Goal: Task Accomplishment & Management: Complete application form

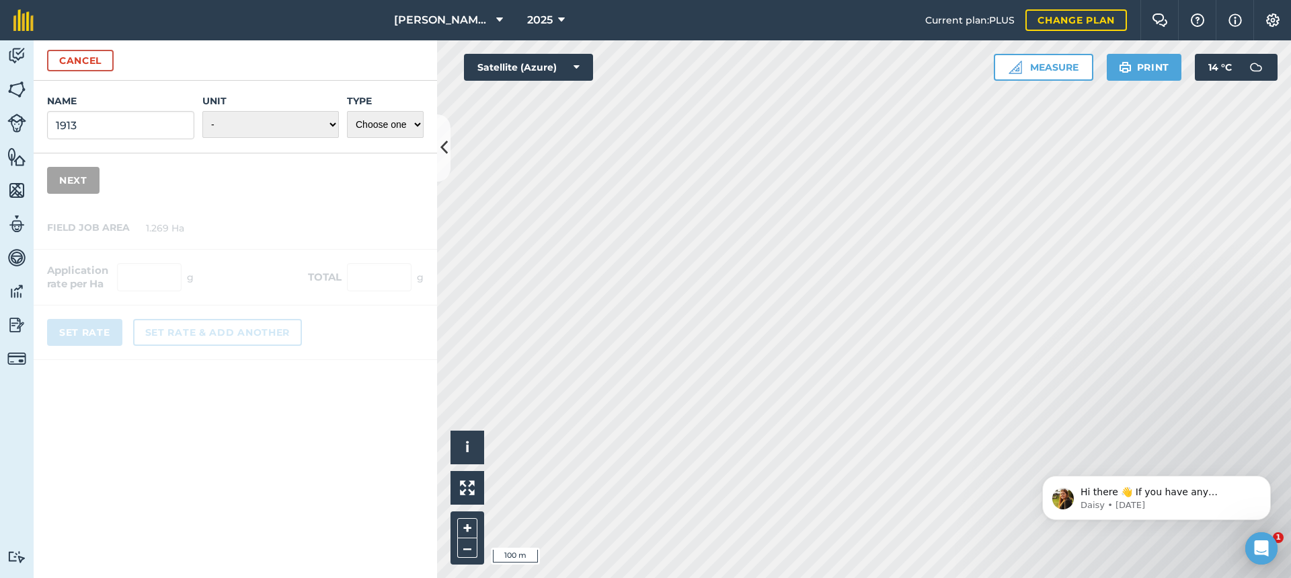
scroll to position [106, 0]
select select "KILOGRAMS"
click at [202, 111] on select "- Grams/g Kilograms/kg Metric tonnes/t Millilitres/ml Litres/L Ounces/oz Pounds…" at bounding box center [270, 124] width 136 height 27
click at [416, 121] on select "Choose one Fertilizer Seed Spray Fuel Other" at bounding box center [385, 124] width 77 height 27
select select "FERTILIZER"
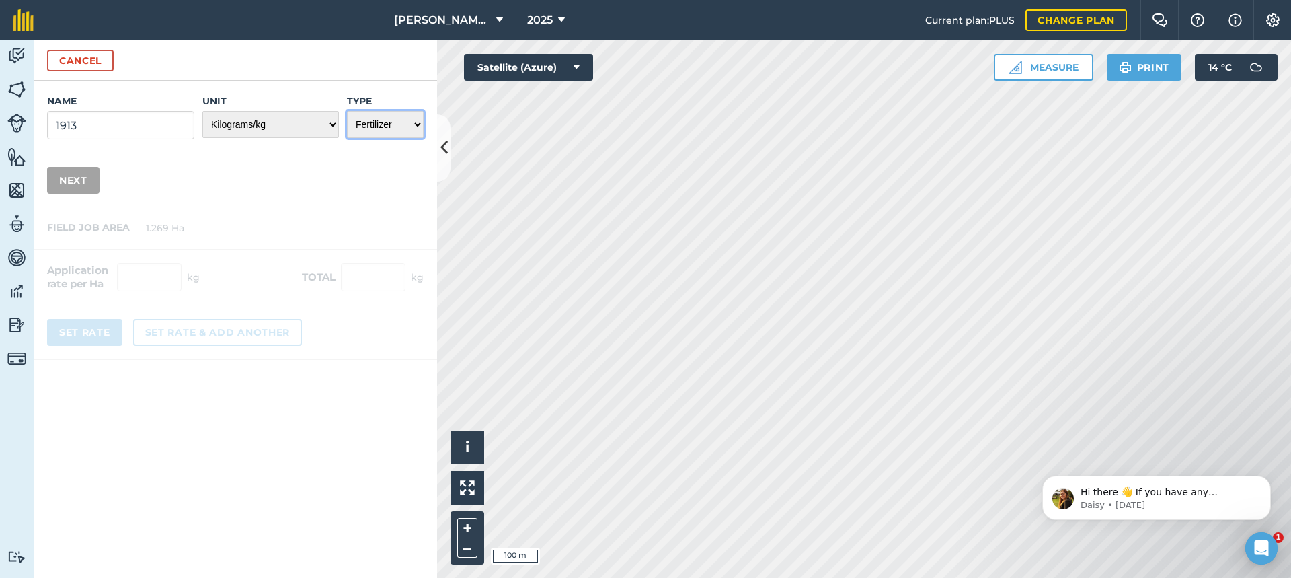
click at [347, 111] on select "Choose one Fertilizer Seed Spray Fuel Other" at bounding box center [385, 124] width 77 height 27
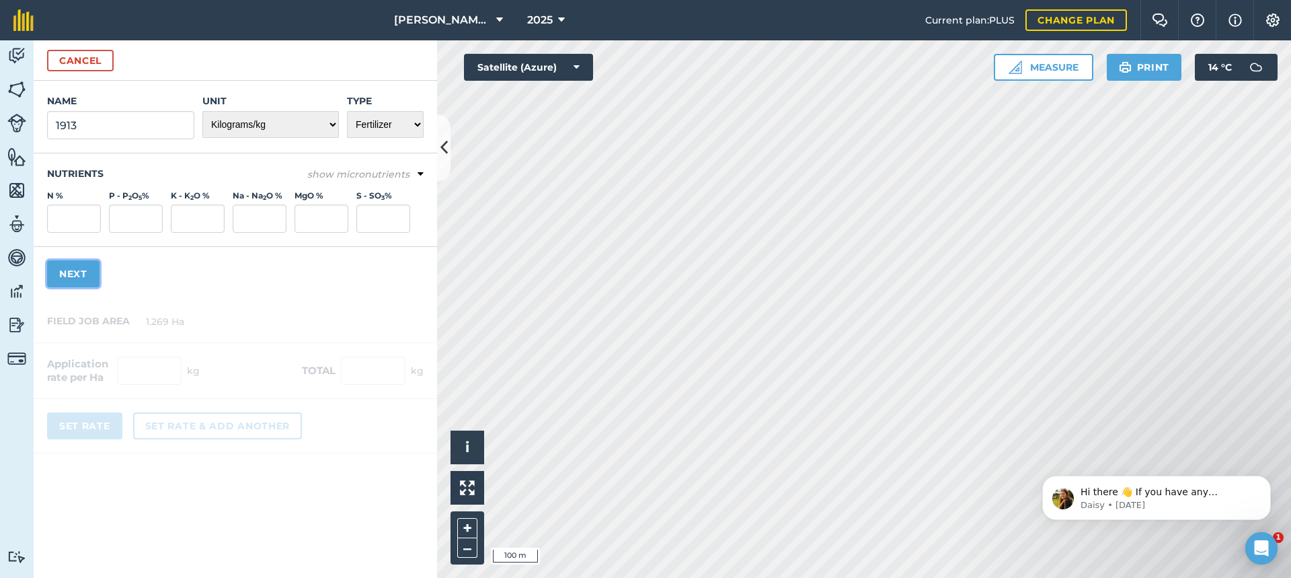
click at [81, 272] on button "Next" at bounding box center [73, 273] width 52 height 27
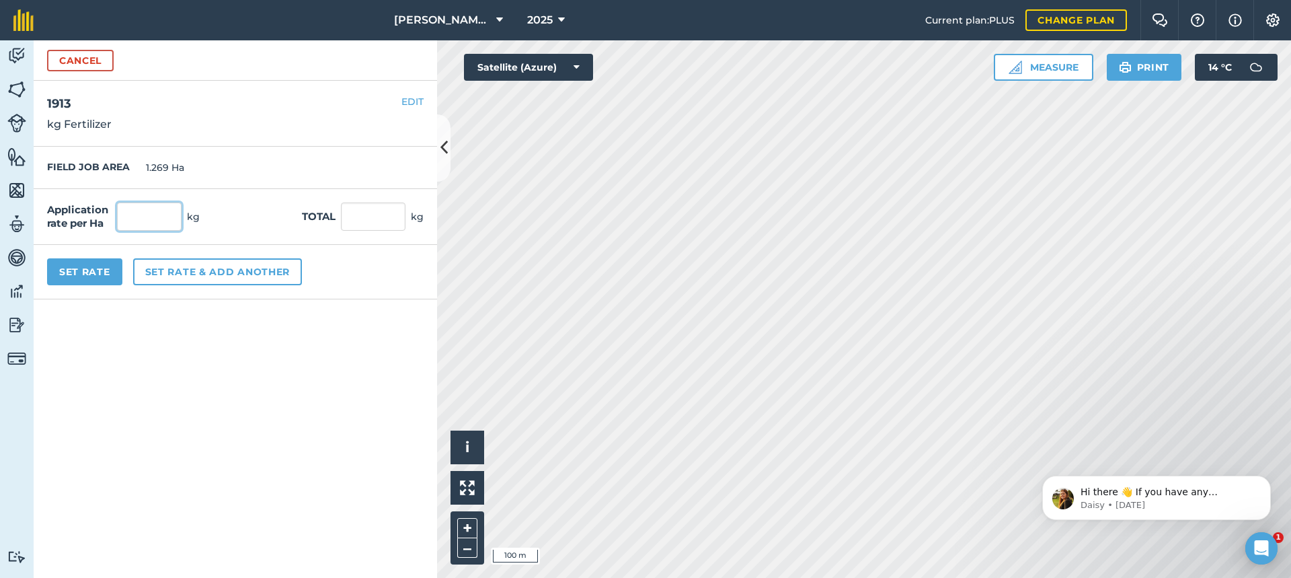
click at [138, 216] on input "text" at bounding box center [149, 216] width 65 height 28
type input "100"
type input "126.9"
click at [100, 274] on button "Set Rate" at bounding box center [84, 271] width 75 height 27
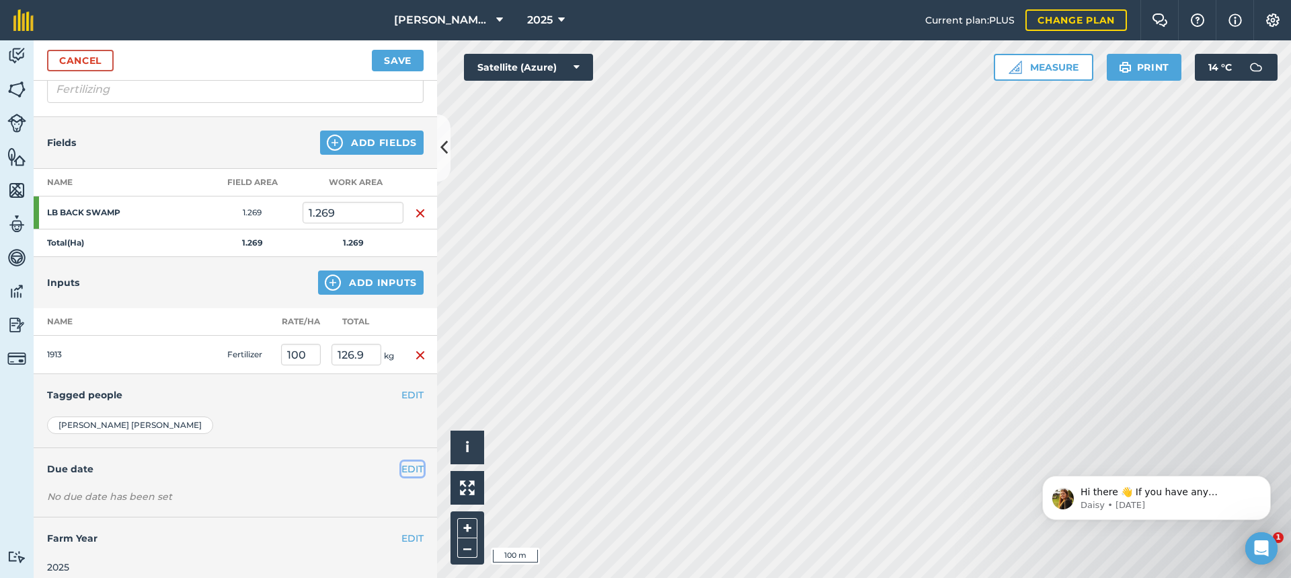
click at [401, 473] on button "EDIT" at bounding box center [412, 468] width 22 height 15
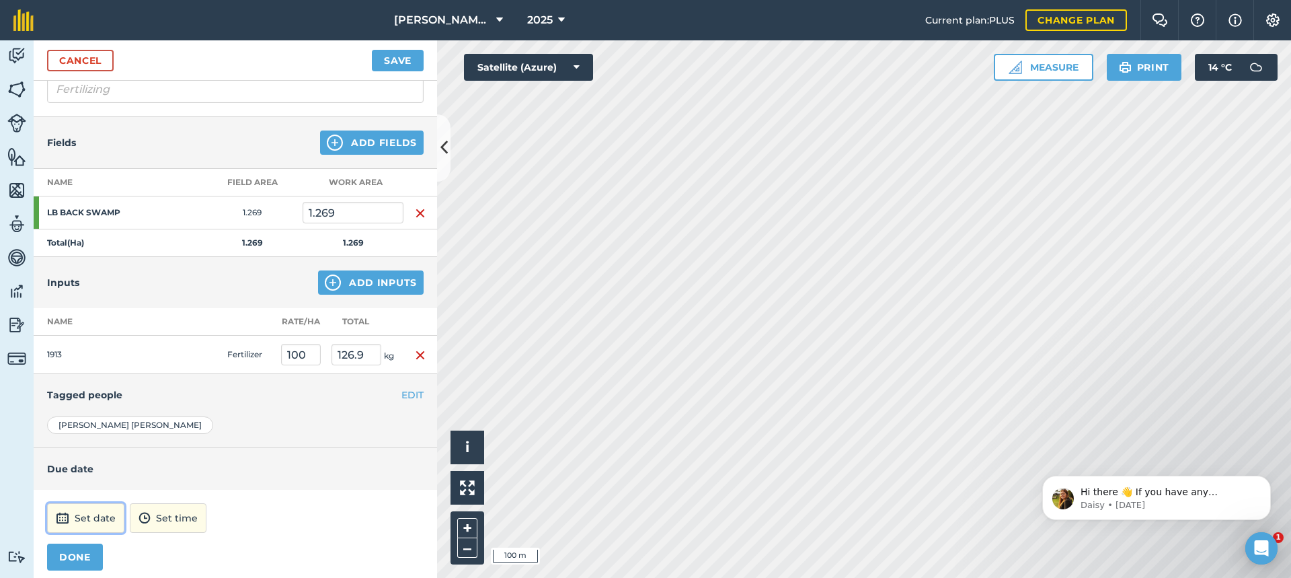
click at [91, 518] on button "Set date" at bounding box center [85, 518] width 77 height 30
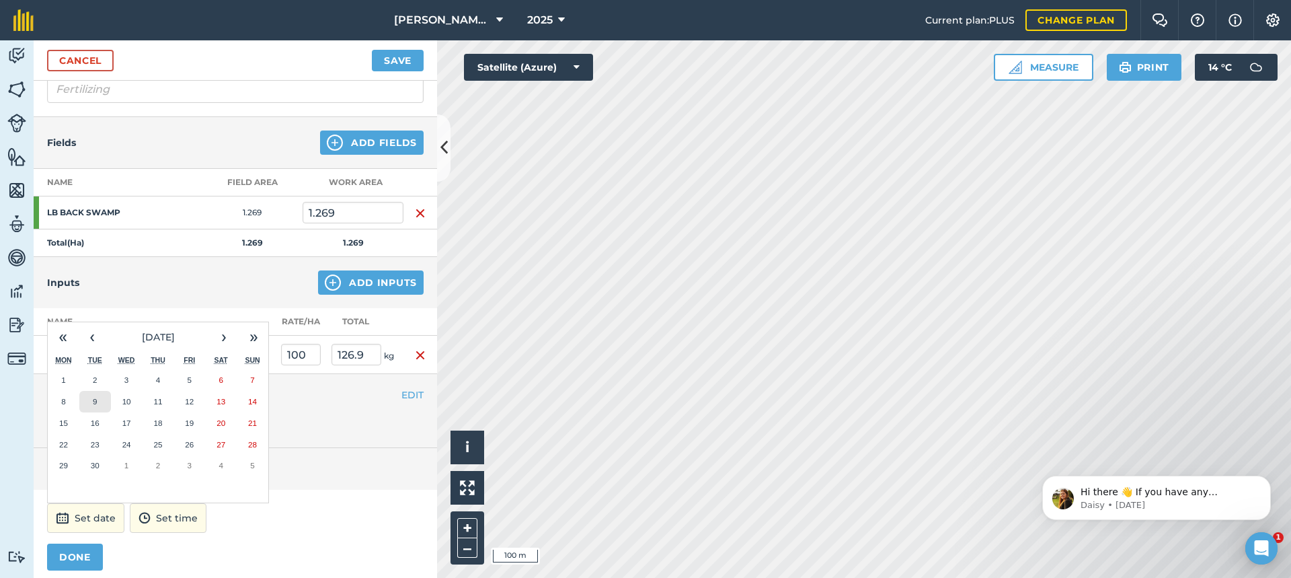
click at [96, 403] on abbr "9" at bounding box center [95, 401] width 4 height 9
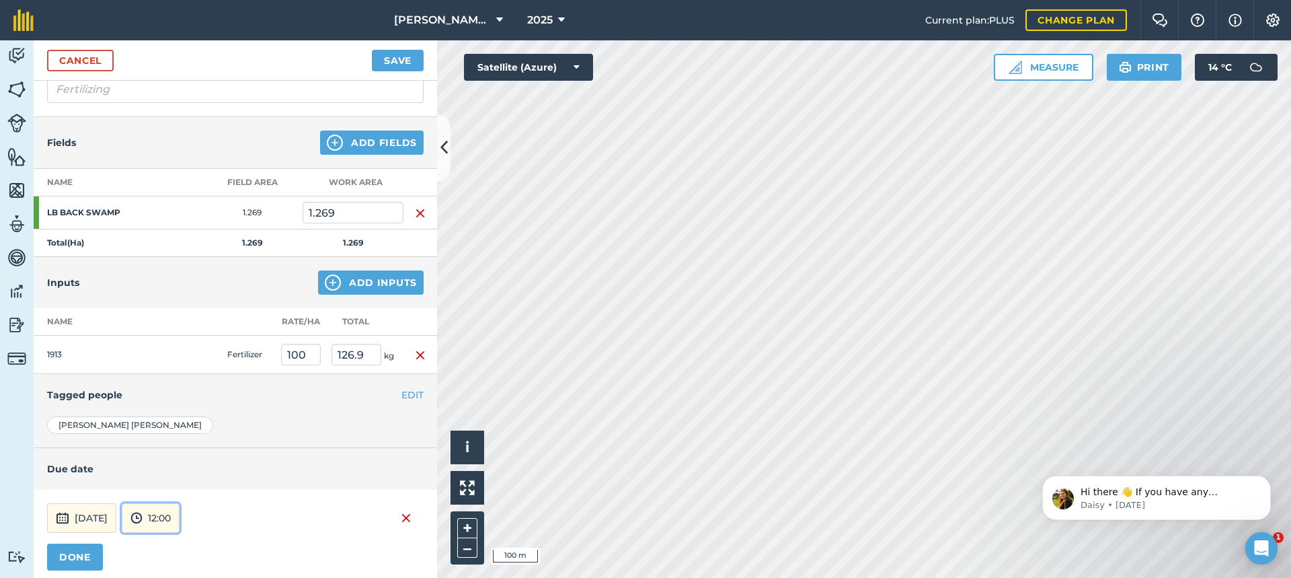
click at [180, 518] on button "12:00" at bounding box center [151, 518] width 58 height 30
click at [178, 420] on button "10:00" at bounding box center [153, 420] width 63 height 22
click at [393, 56] on button "Save" at bounding box center [398, 61] width 52 height 22
